Goal: Task Accomplishment & Management: Manage account settings

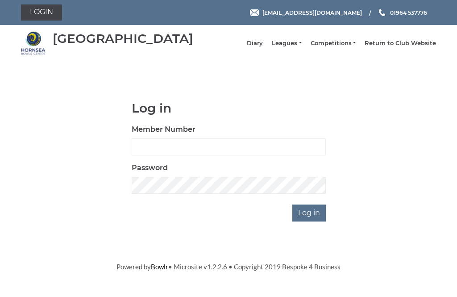
scroll to position [86, 0]
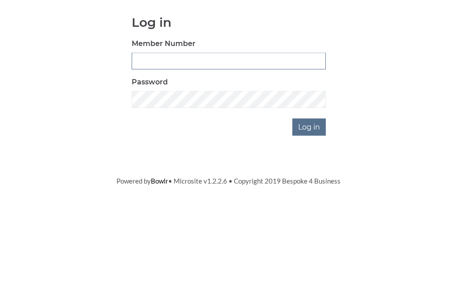
type input "0993"
click at [309, 204] on input "Log in" at bounding box center [308, 212] width 33 height 17
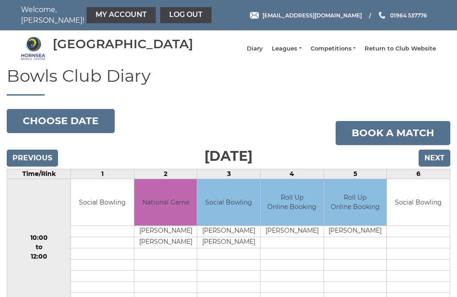
click at [431, 166] on input "Next" at bounding box center [434, 157] width 32 height 17
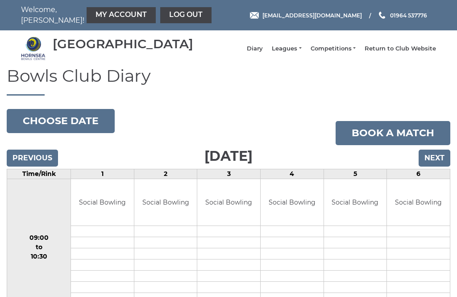
click at [164, 16] on link "Log out" at bounding box center [185, 15] width 51 height 16
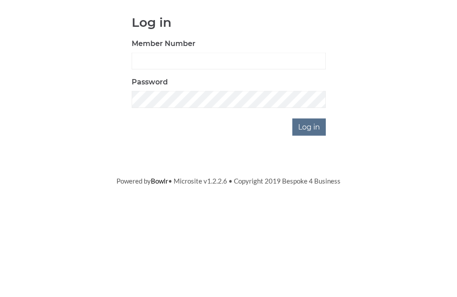
scroll to position [86, 0]
